Goal: Task Accomplishment & Management: Use online tool/utility

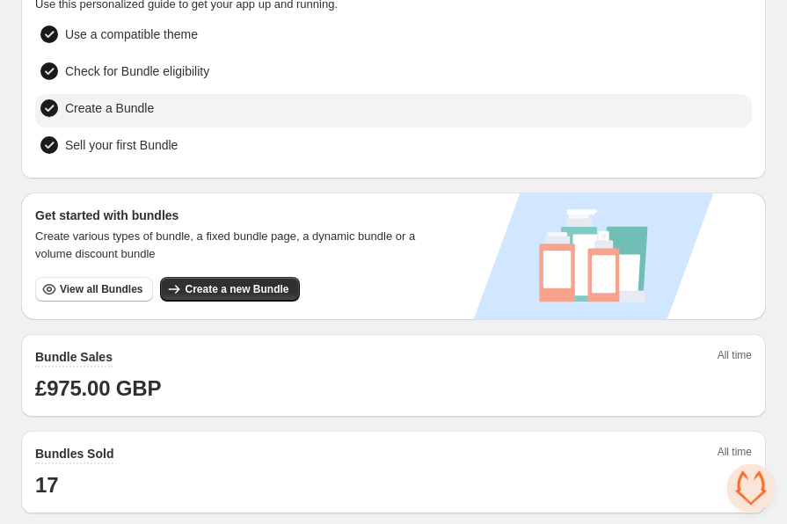
scroll to position [128, 0]
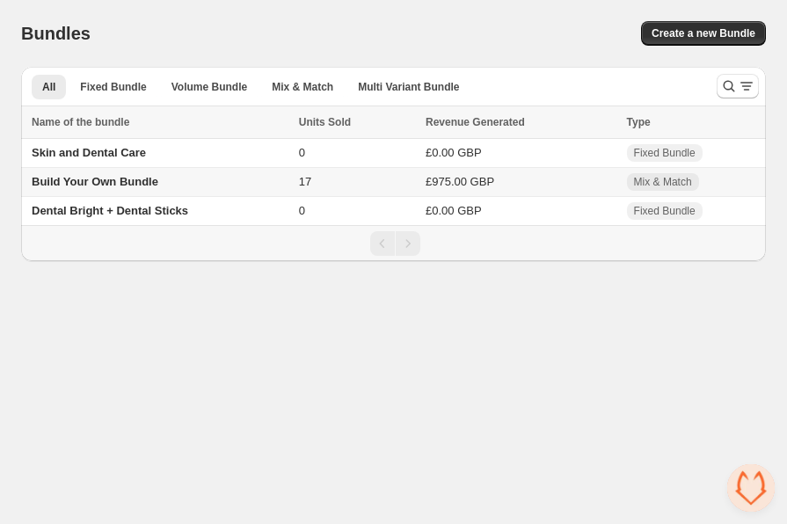
click at [127, 179] on span "Build Your Own Bundle" at bounding box center [95, 181] width 127 height 13
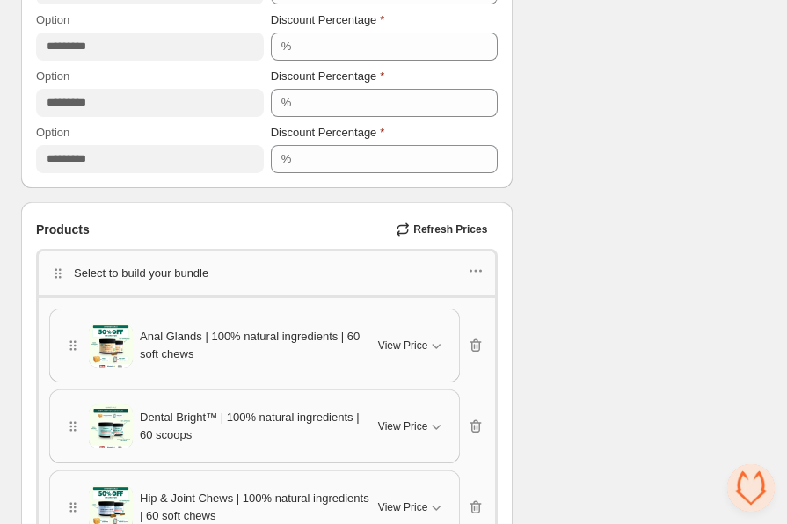
scroll to position [1091, 0]
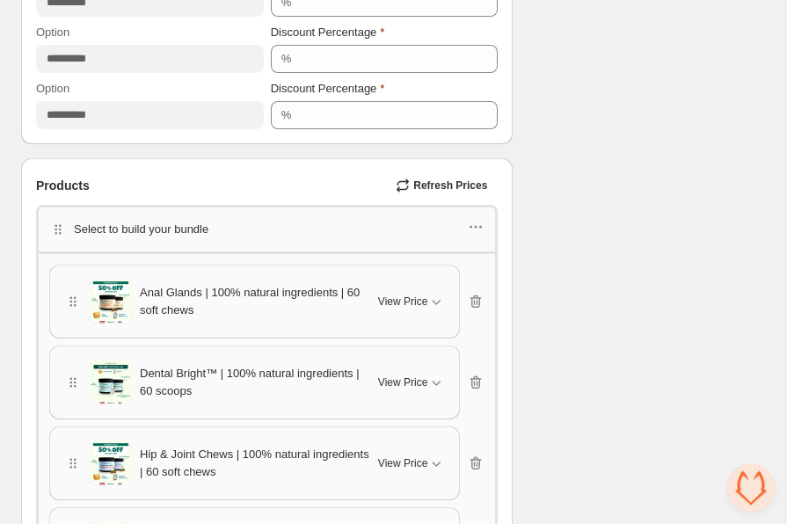
click at [433, 179] on span "Refresh Prices" at bounding box center [450, 186] width 74 height 14
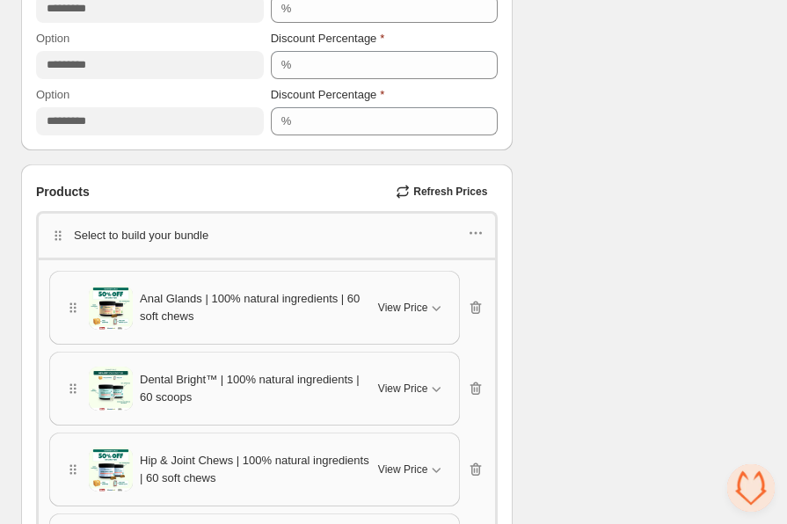
scroll to position [1081, 0]
